Goal: Transaction & Acquisition: Purchase product/service

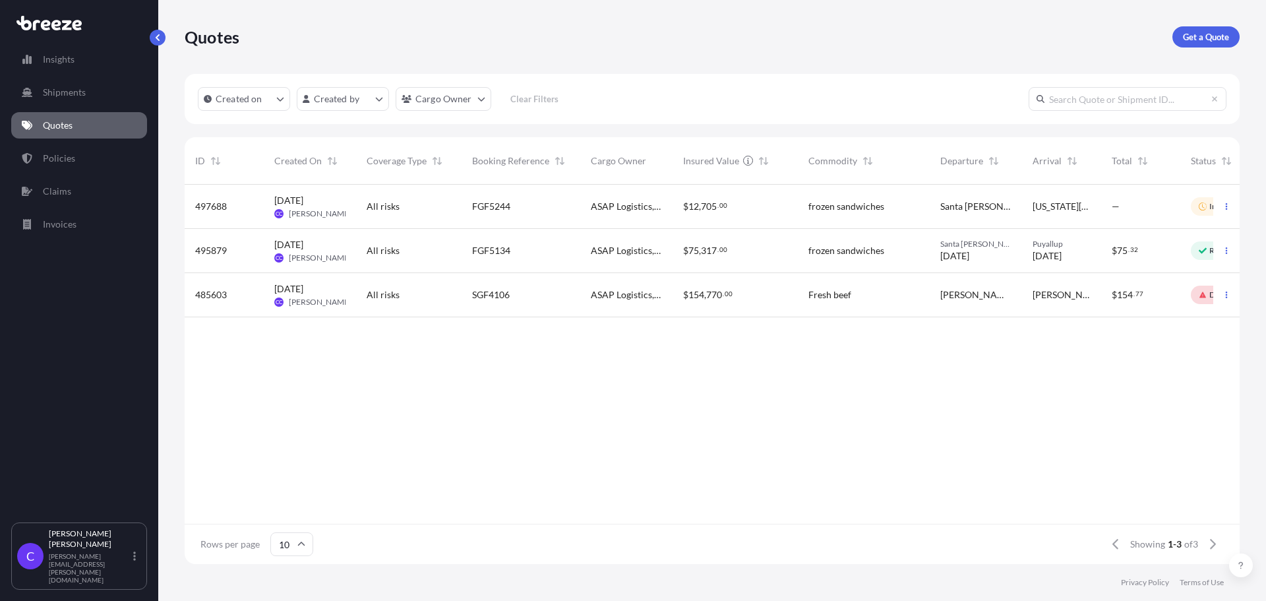
scroll to position [377, 1045]
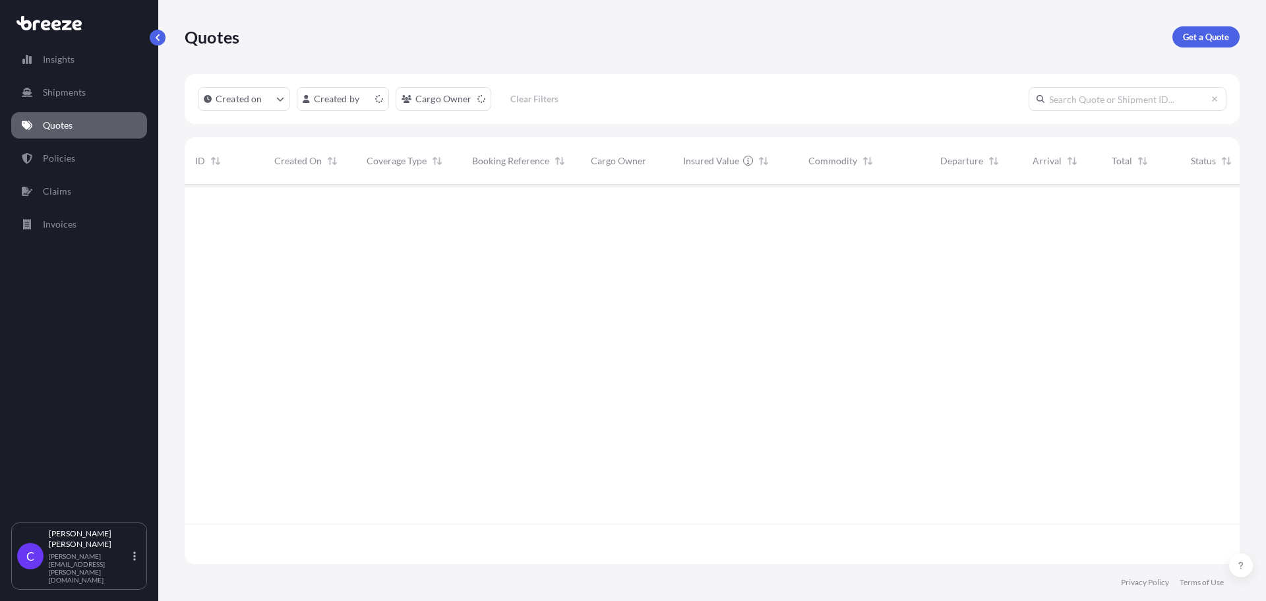
scroll to position [377, 1045]
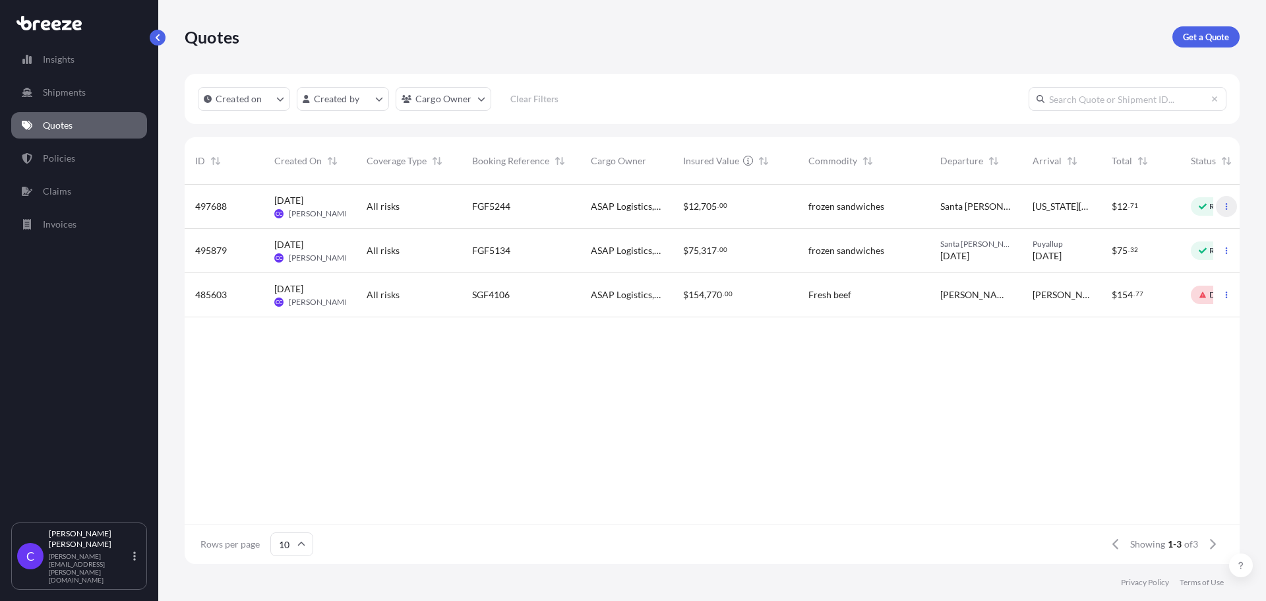
click at [1216, 205] on button "button" at bounding box center [1226, 206] width 21 height 21
click at [998, 206] on div "Santa [PERSON_NAME]" at bounding box center [976, 206] width 71 height 13
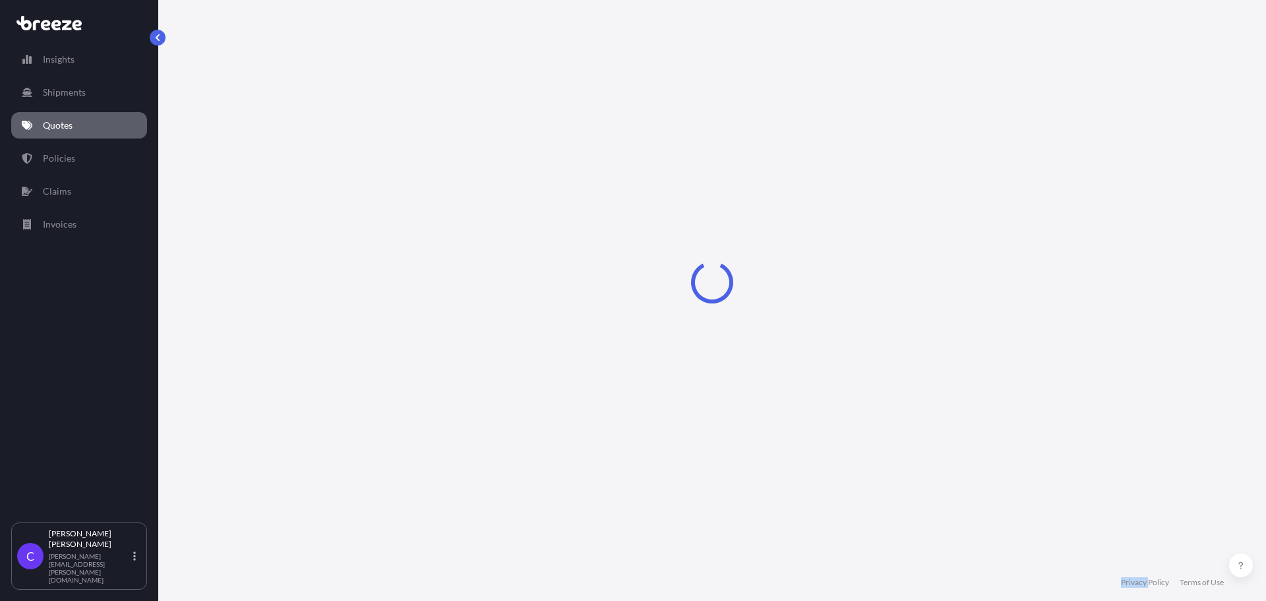
click at [998, 206] on div "Loading" at bounding box center [712, 282] width 1055 height 564
select select "Road"
select select "1"
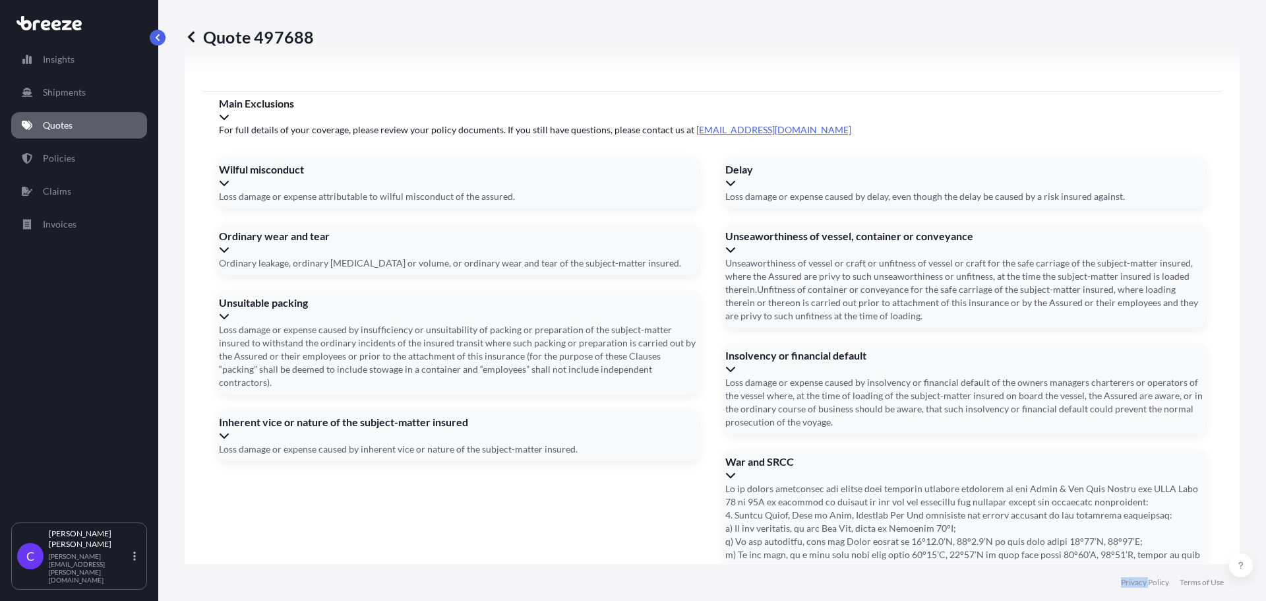
scroll to position [1925, 0]
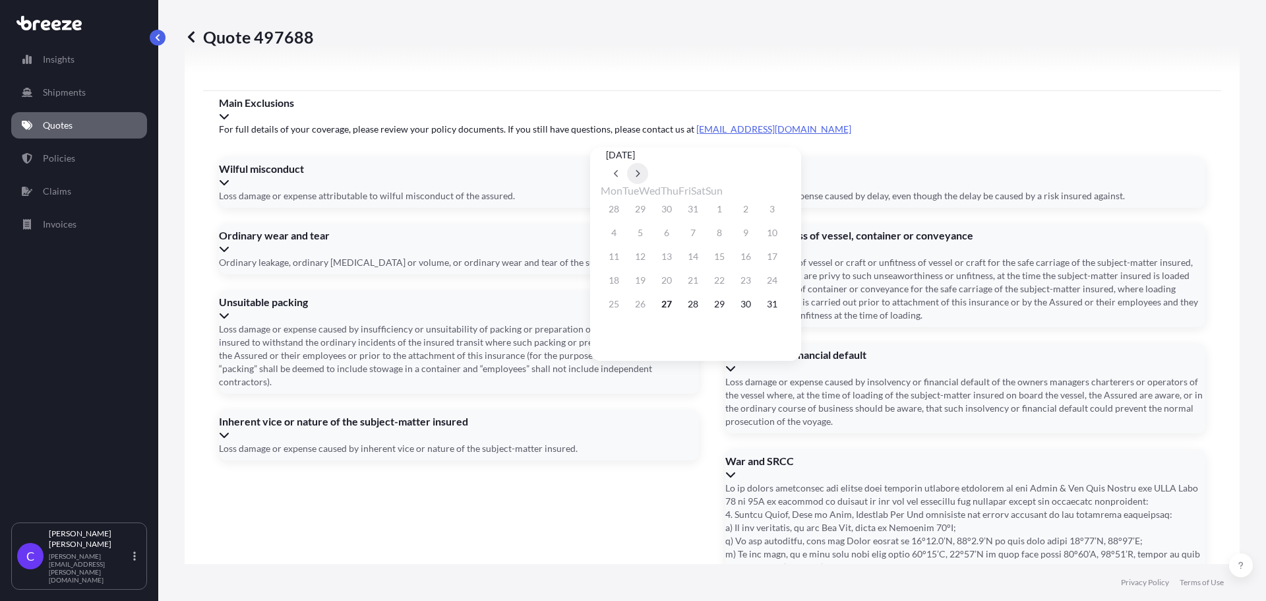
click at [640, 170] on icon at bounding box center [637, 174] width 5 height 8
click at [704, 206] on button "4" at bounding box center [693, 209] width 21 height 21
type input "[DATE]"
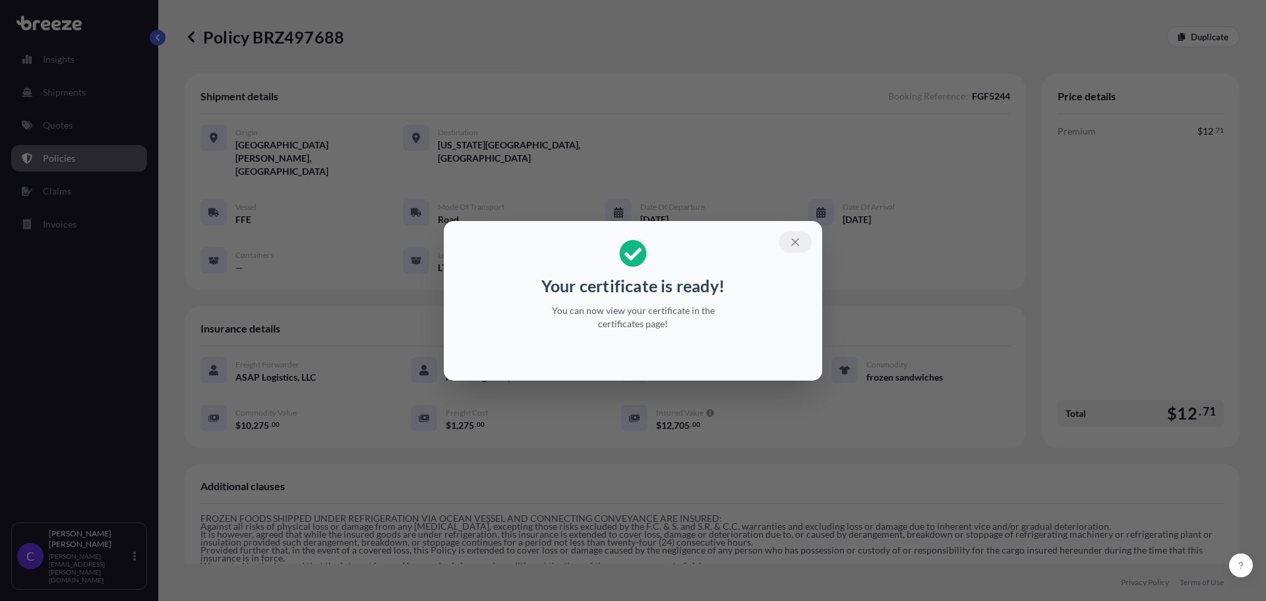
click at [796, 242] on icon "button" at bounding box center [794, 241] width 7 height 7
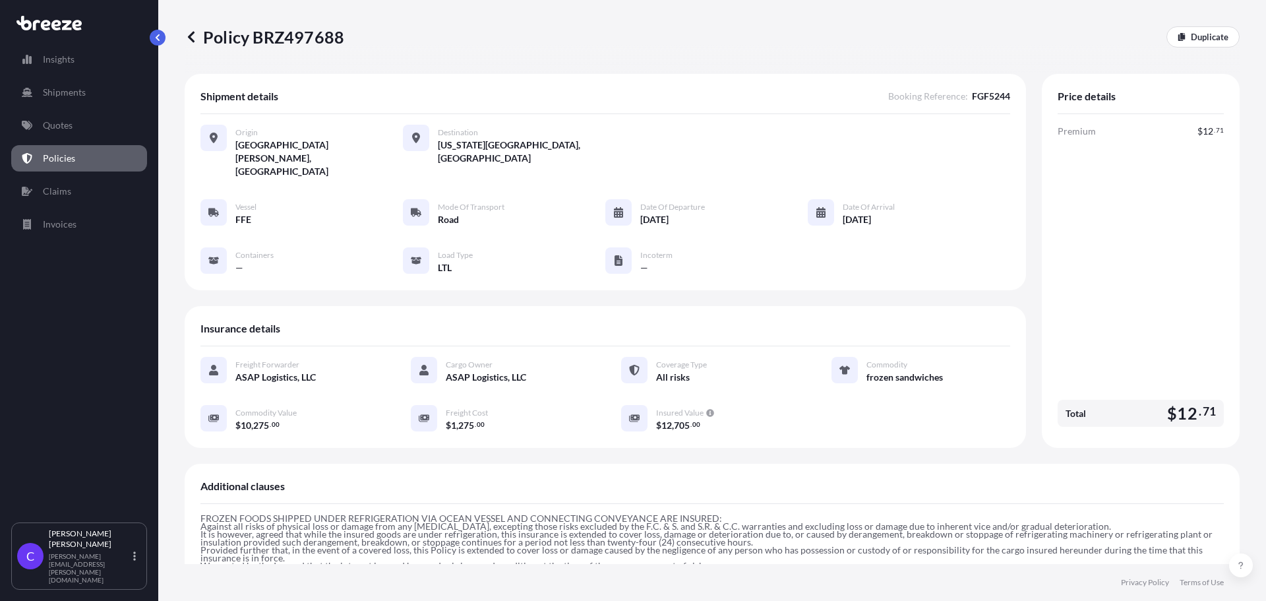
click at [194, 38] on icon at bounding box center [191, 36] width 13 height 13
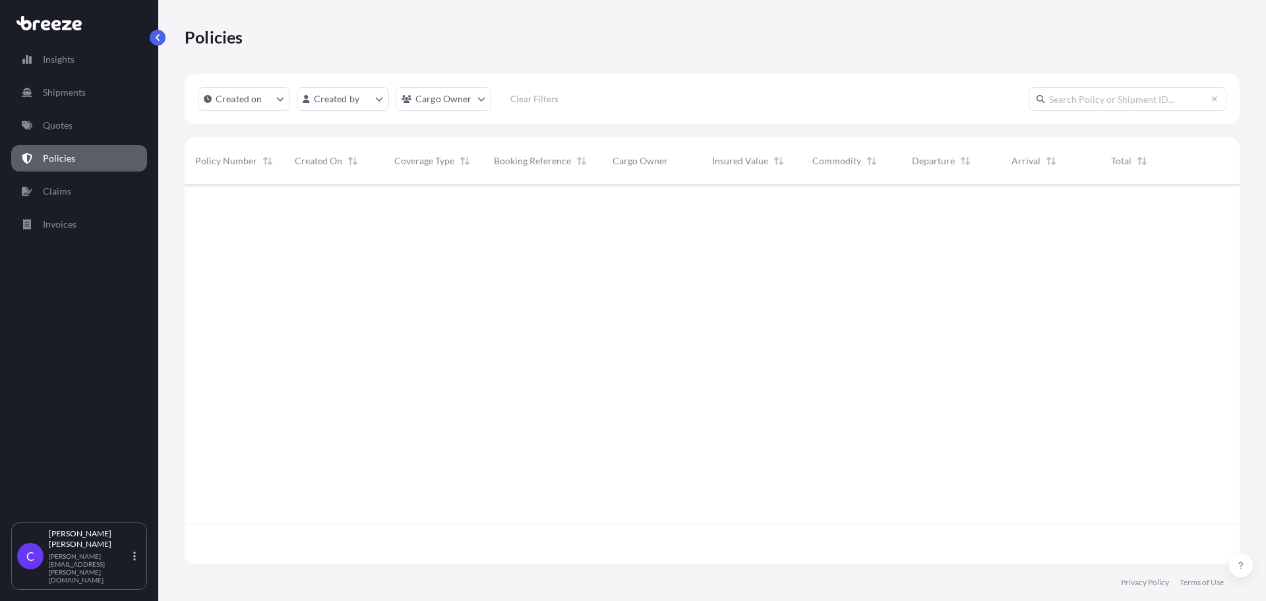
scroll to position [377, 1045]
